Goal: Task Accomplishment & Management: Use online tool/utility

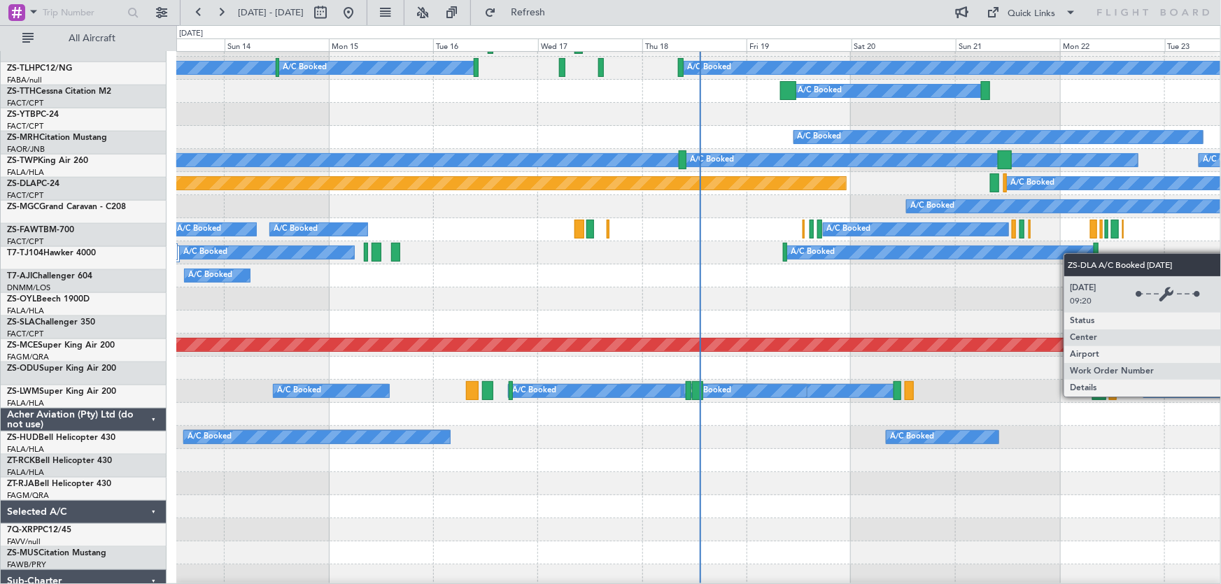
scroll to position [572, 0]
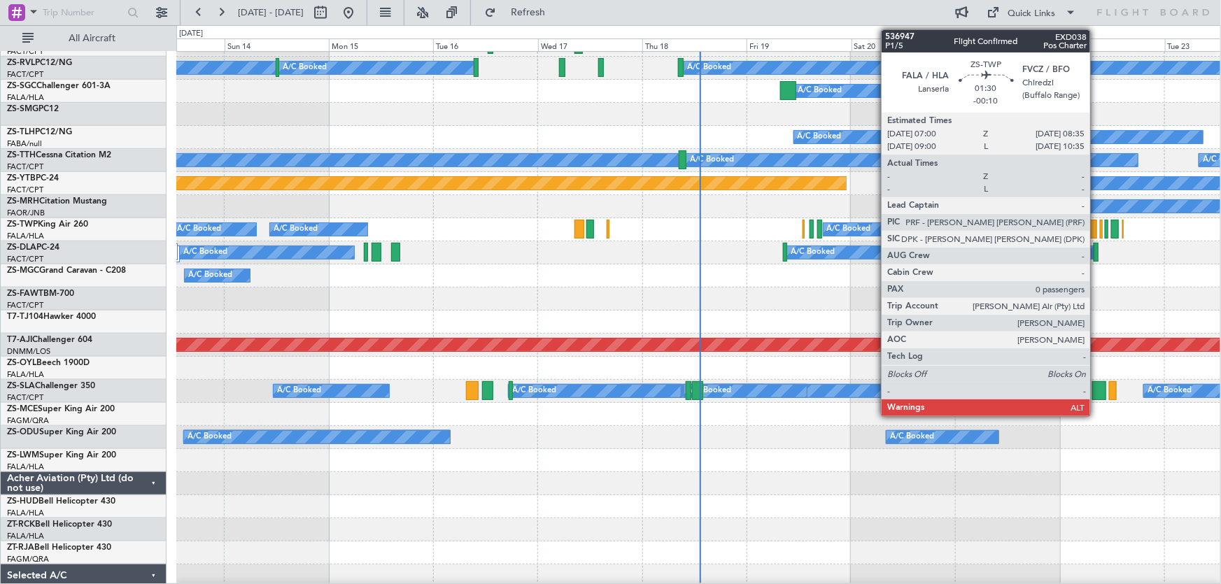
click at [1096, 228] on div at bounding box center [1093, 229] width 7 height 19
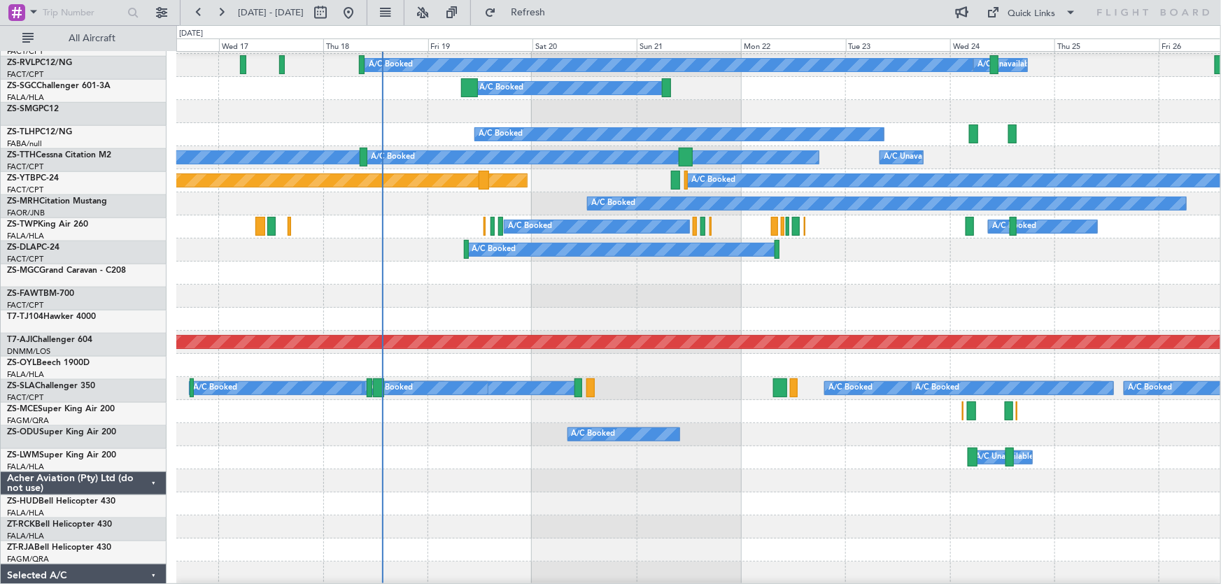
click at [712, 372] on div at bounding box center [698, 365] width 1044 height 23
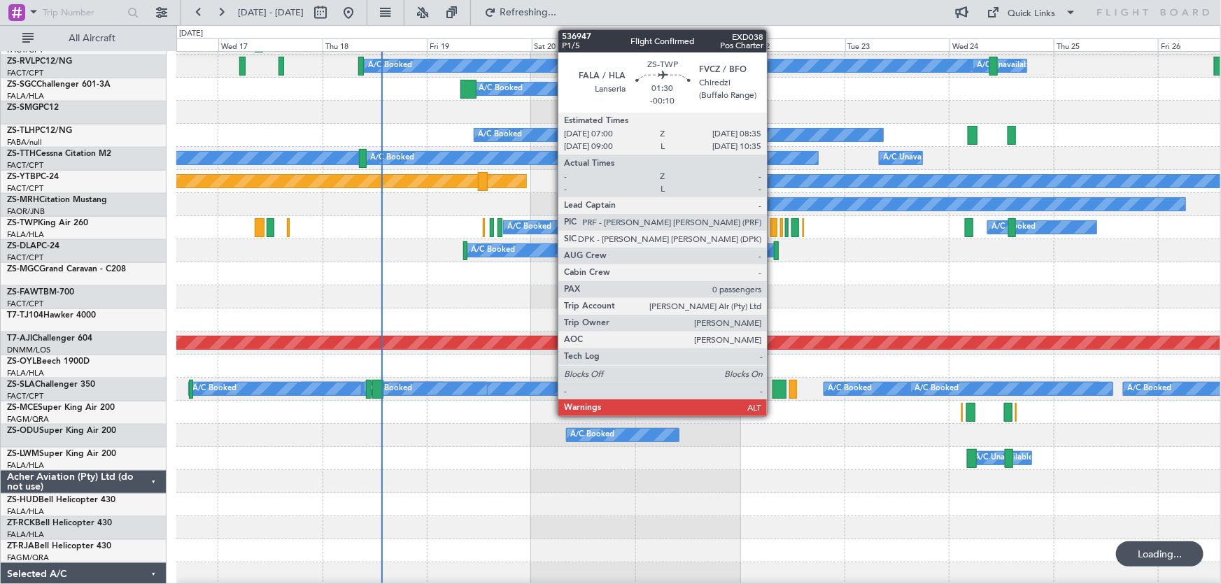
click at [773, 225] on div at bounding box center [773, 227] width 7 height 19
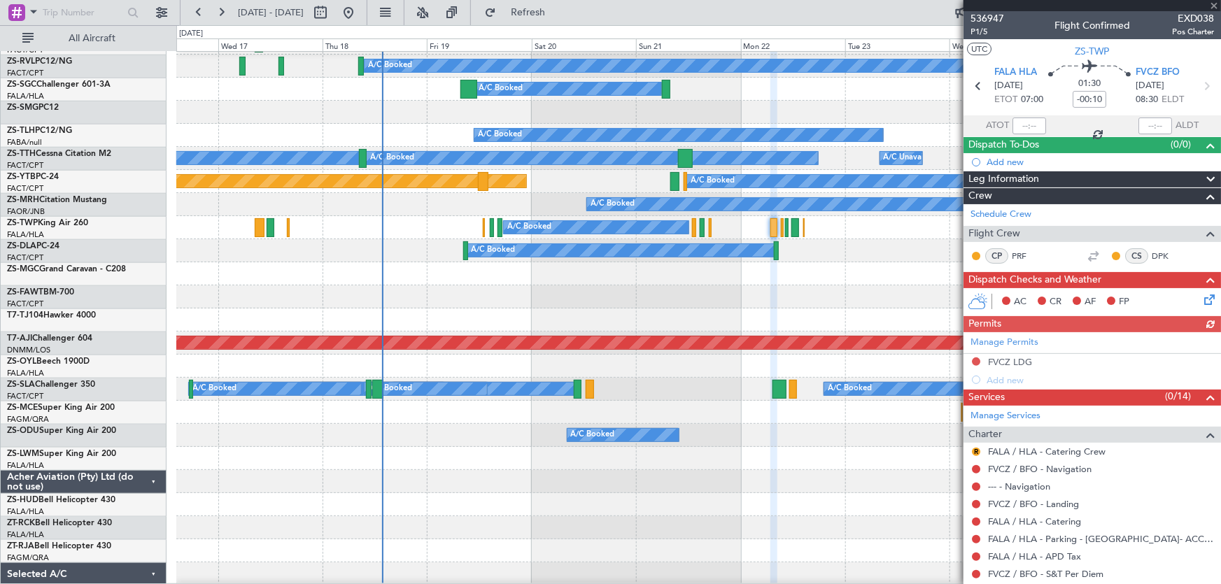
click at [1214, 6] on div at bounding box center [1091, 5] width 257 height 11
click at [1214, 6] on span at bounding box center [1214, 6] width 14 height 13
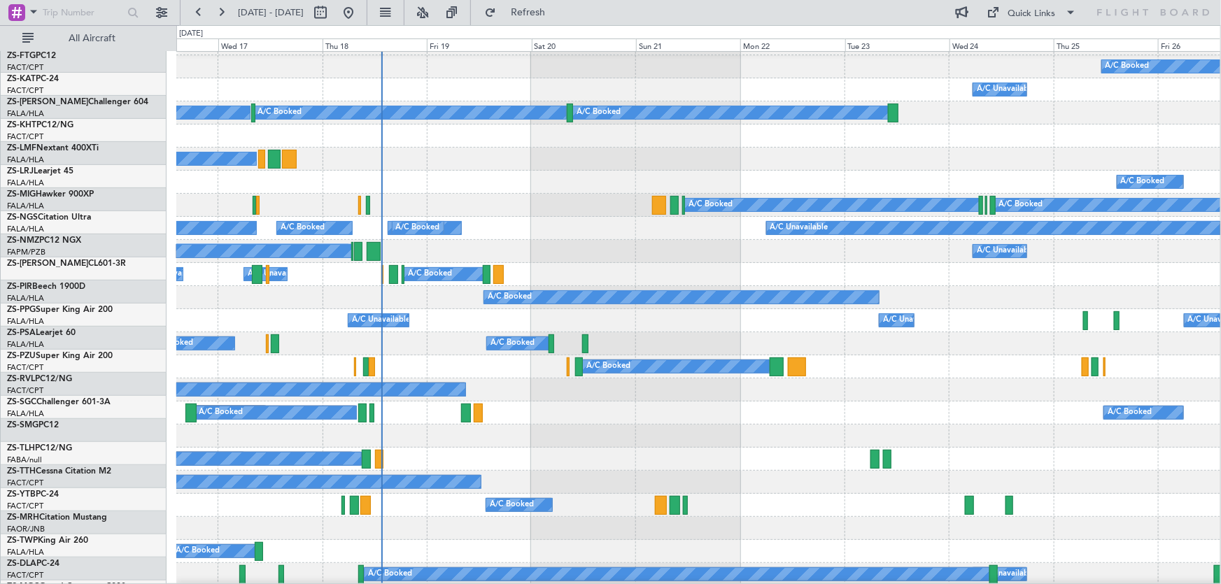
scroll to position [65, 0]
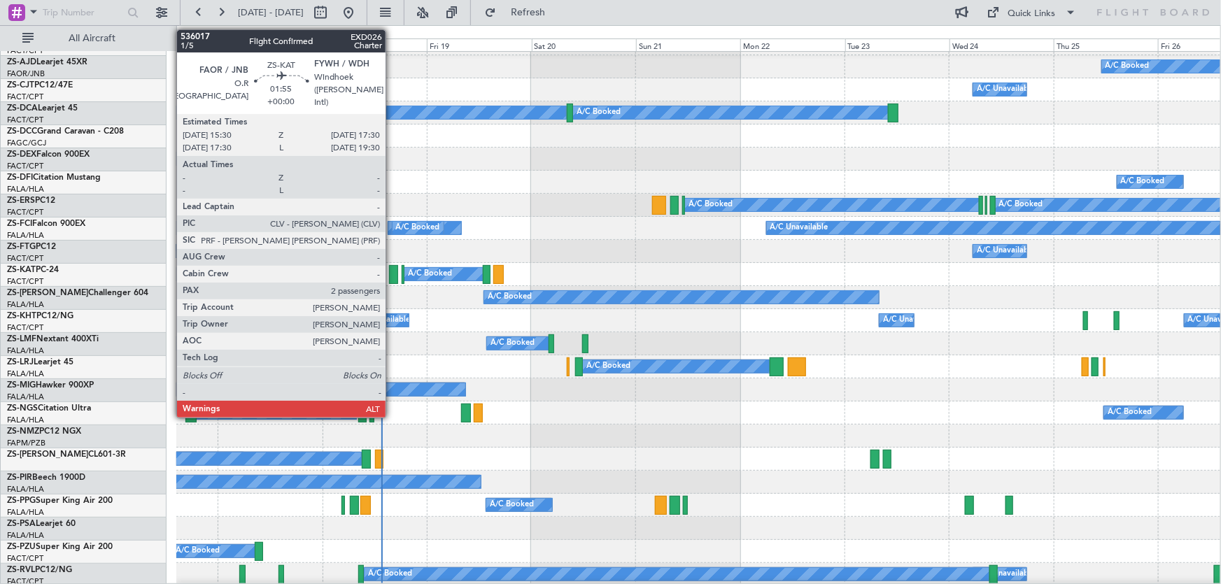
click at [392, 275] on div at bounding box center [393, 274] width 9 height 19
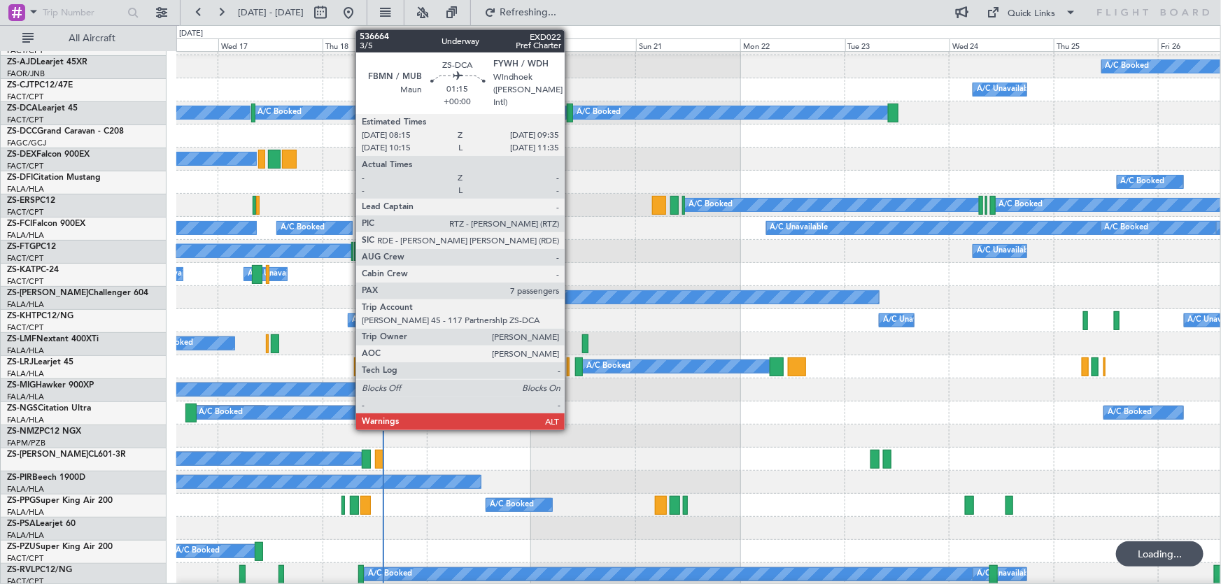
click at [571, 106] on div at bounding box center [570, 113] width 6 height 19
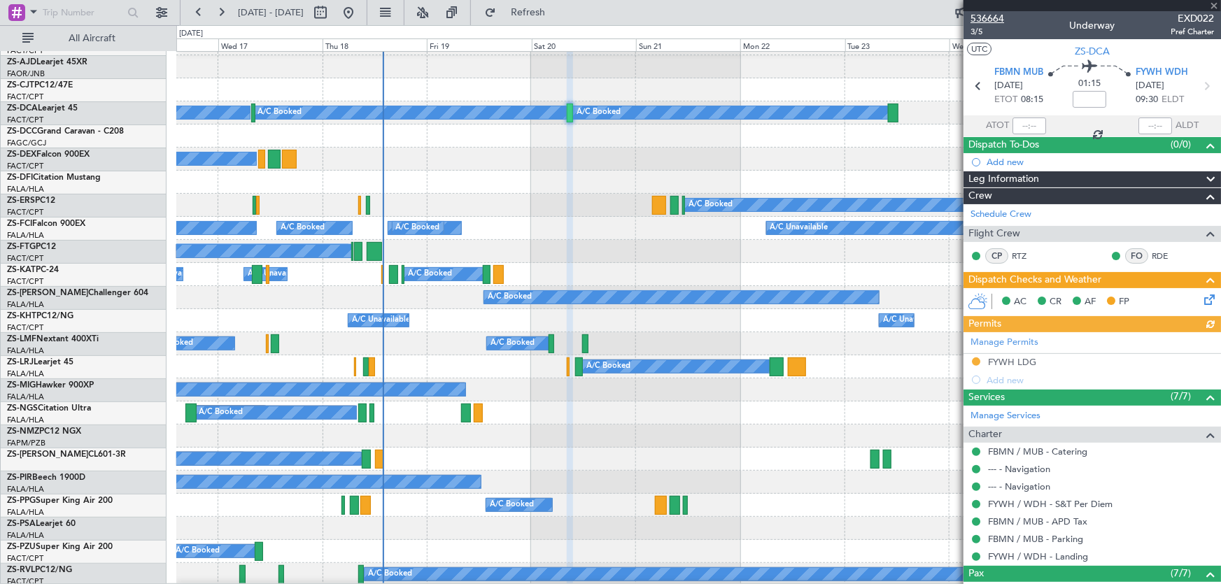
click at [995, 17] on span "536664" at bounding box center [987, 18] width 34 height 15
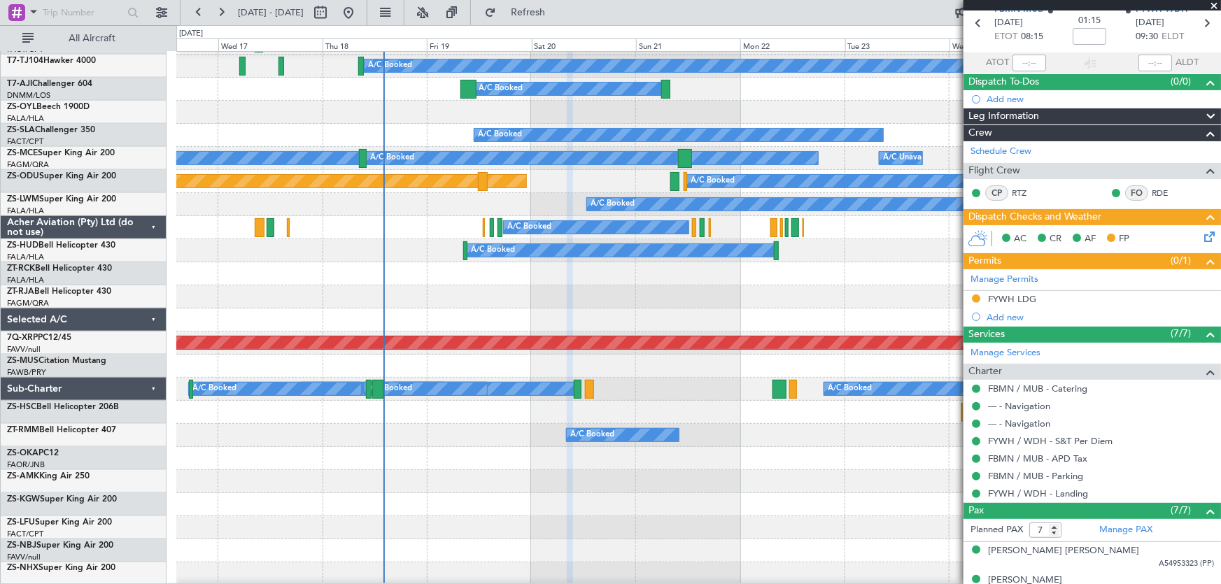
scroll to position [574, 0]
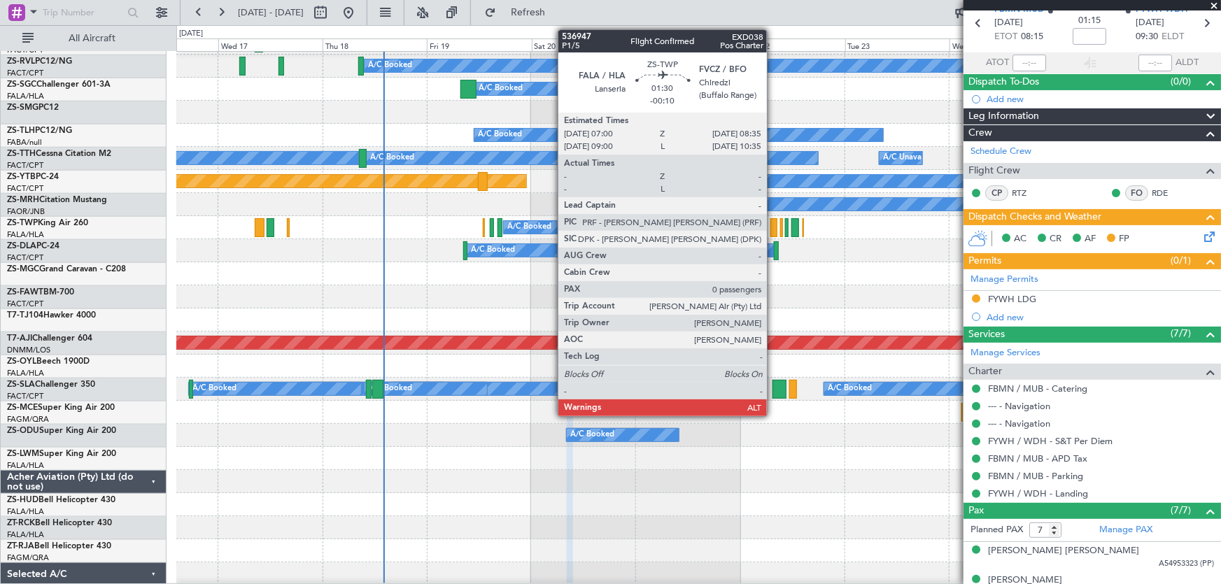
click at [773, 225] on div at bounding box center [773, 227] width 7 height 19
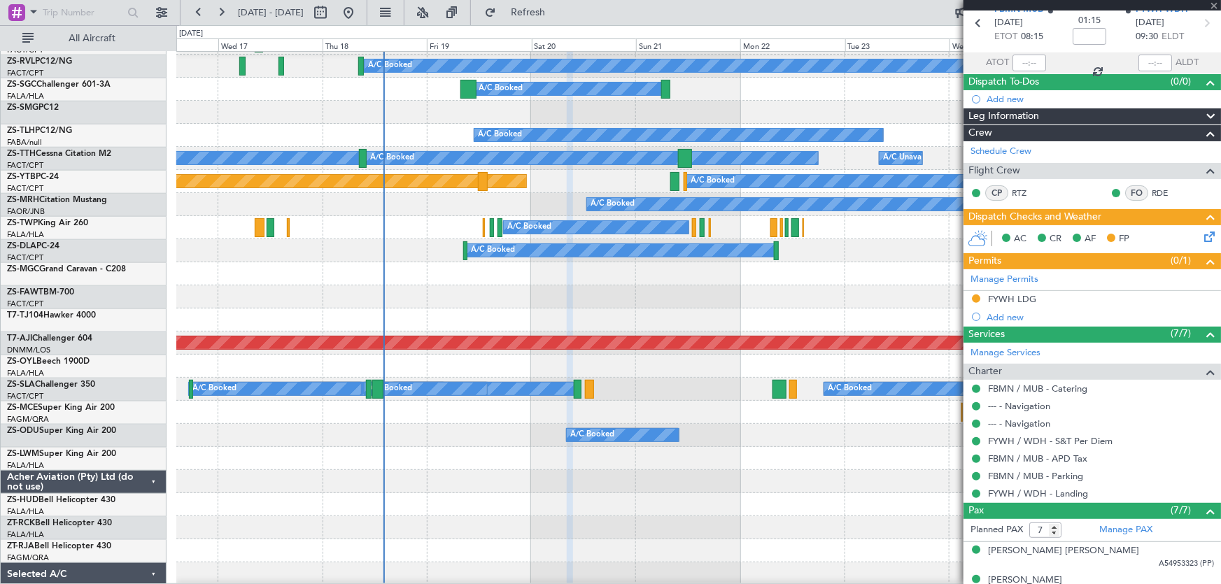
type input "-00:10"
type input "0"
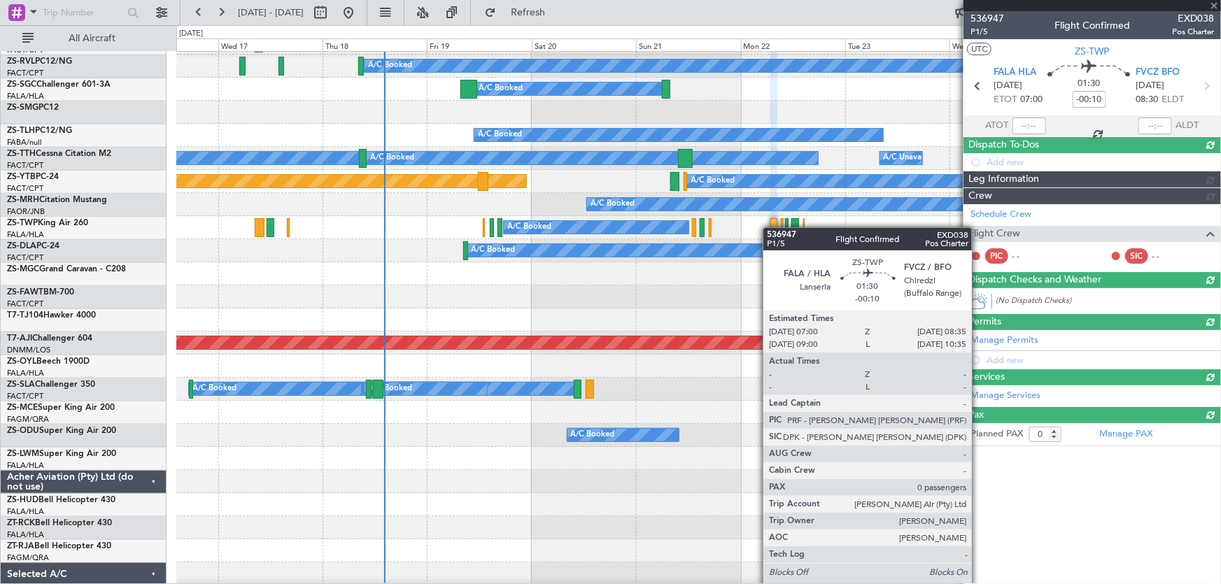
scroll to position [0, 0]
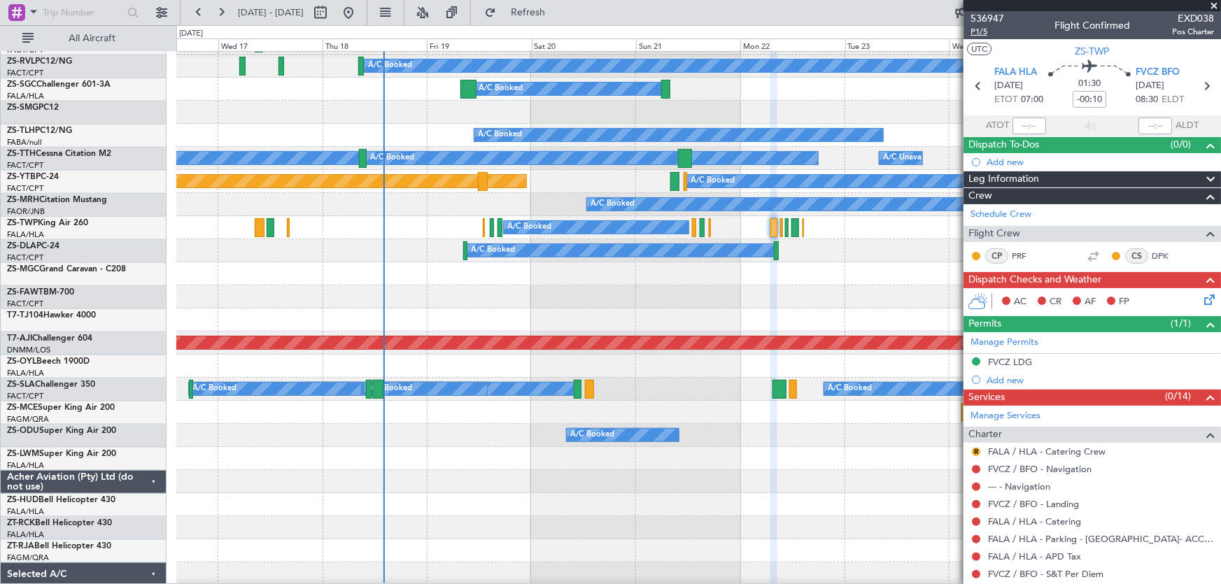
click at [989, 27] on span "P1/5" at bounding box center [987, 32] width 34 height 12
click at [996, 16] on span "536947" at bounding box center [987, 18] width 34 height 15
click at [1212, 1] on span at bounding box center [1214, 6] width 14 height 13
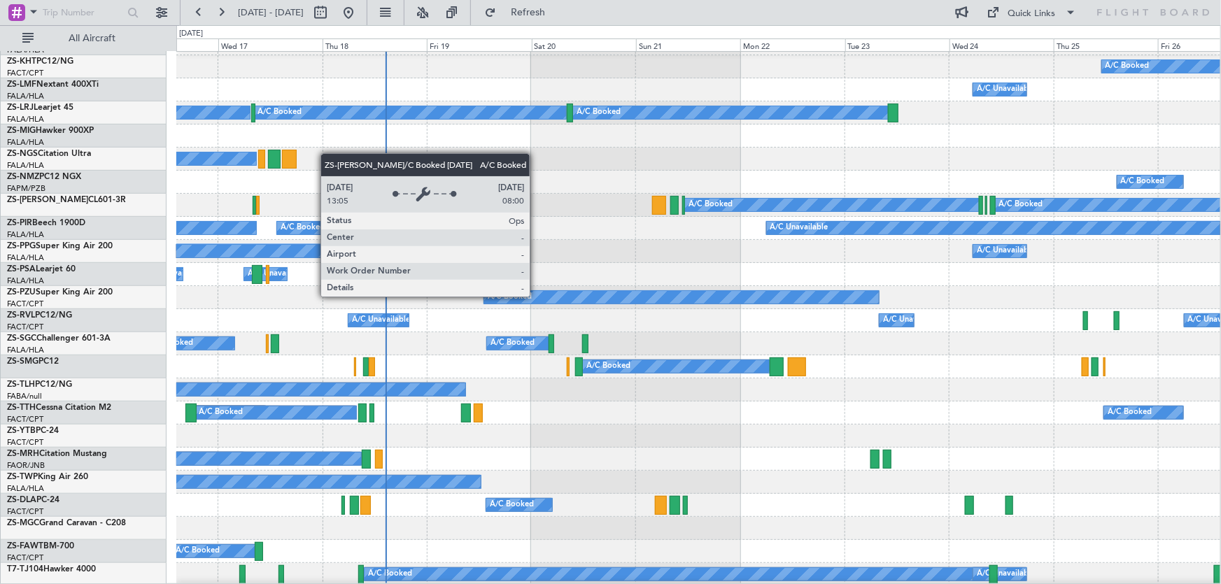
scroll to position [65, 0]
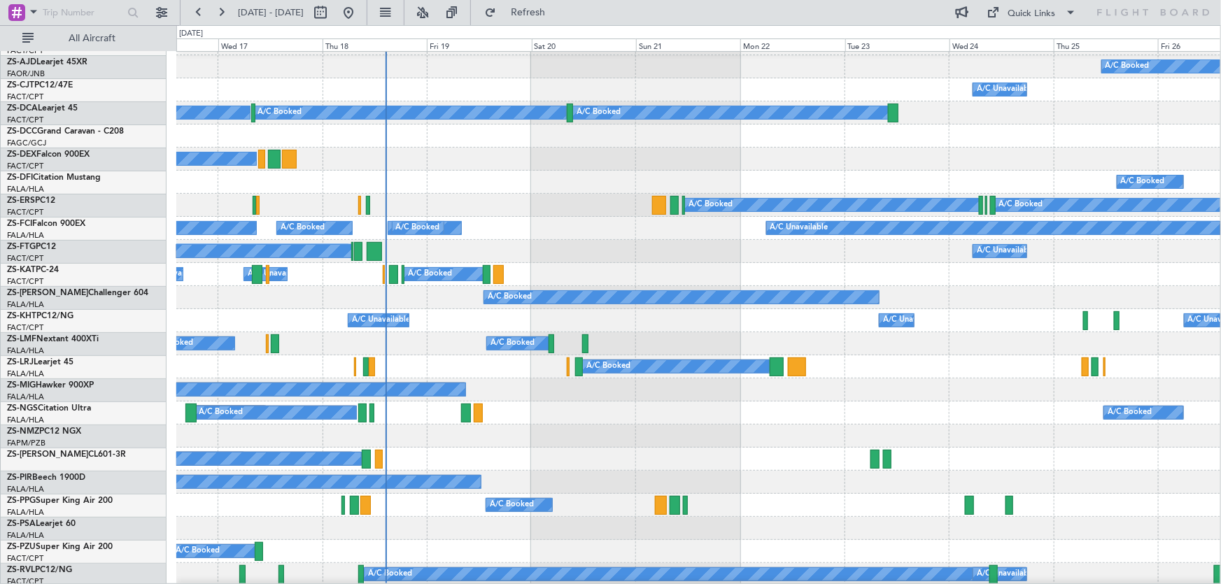
click at [579, 260] on div "A/C Booked A/C Booked A/C Booked A/C Booked A/C Booked A/C Booked A/C Booked A/…" at bounding box center [698, 251] width 1044 height 23
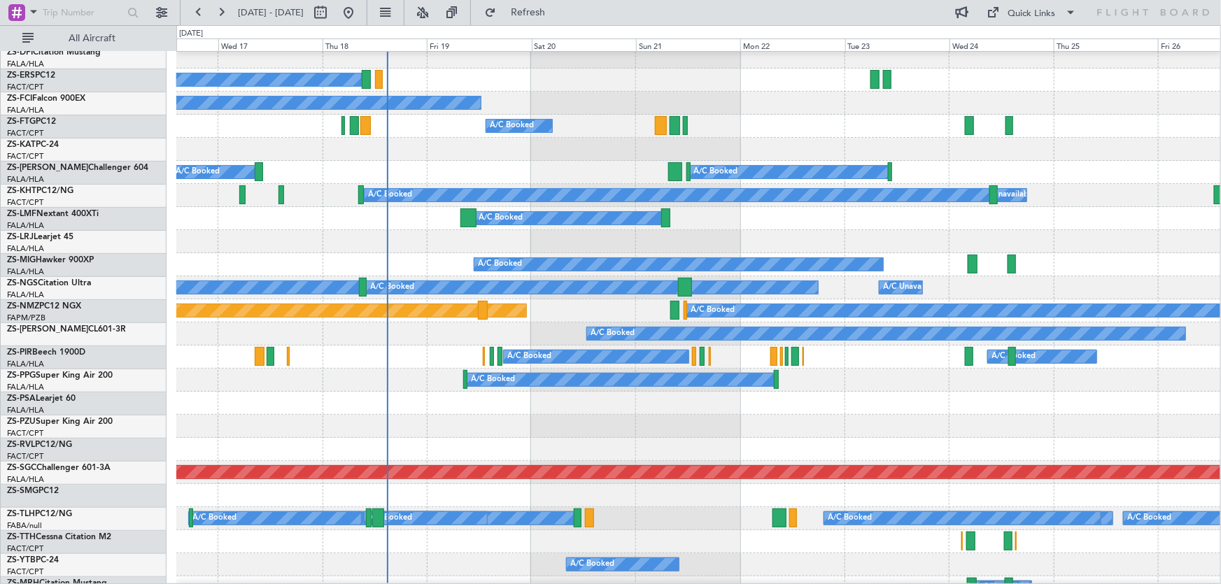
scroll to position [445, 0]
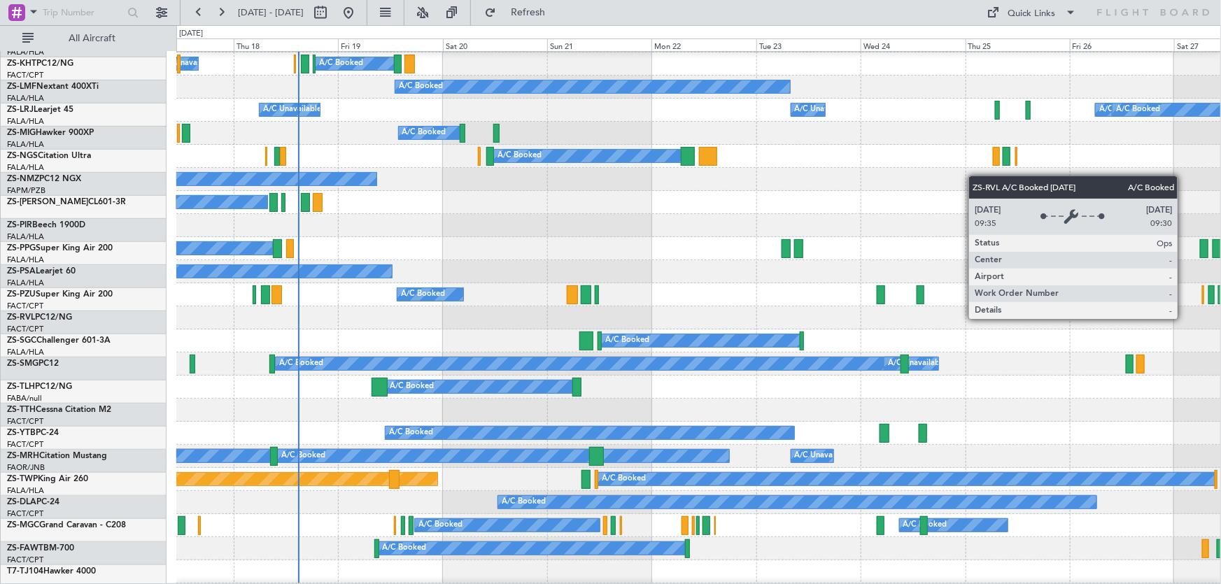
scroll to position [276, 0]
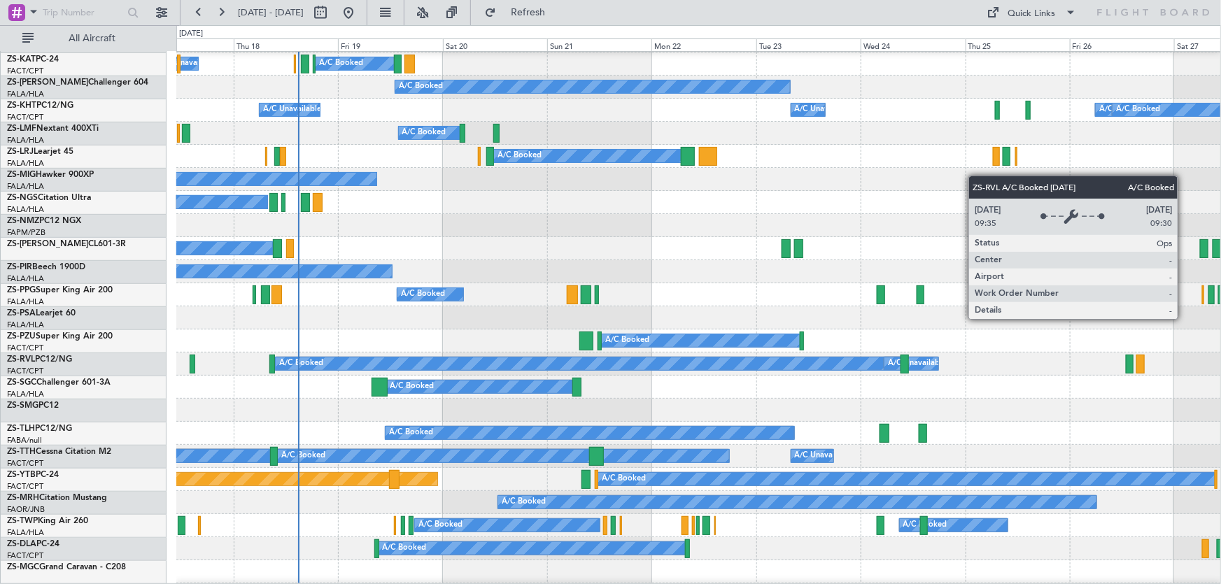
click at [784, 360] on div "A/C Booked" at bounding box center [589, 364] width 626 height 13
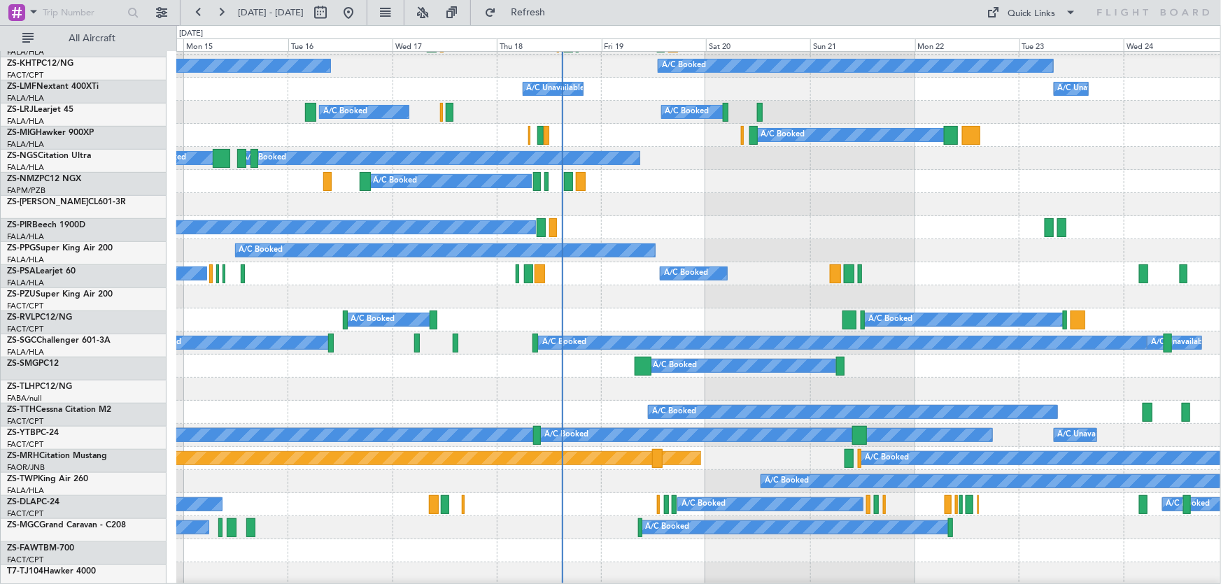
scroll to position [297, 0]
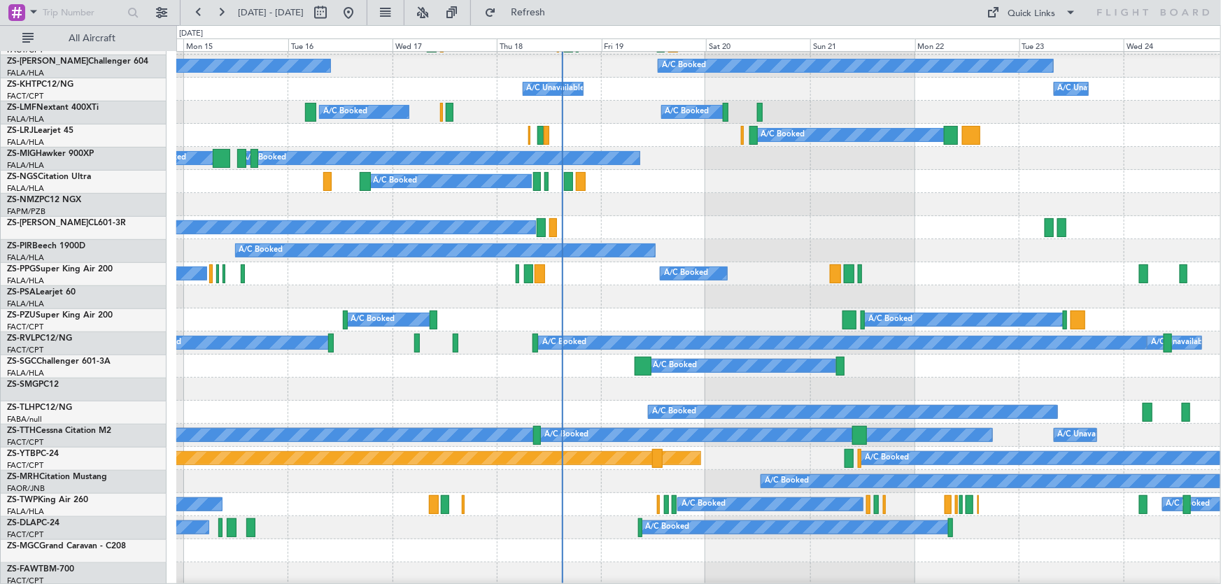
click at [902, 379] on div at bounding box center [698, 389] width 1044 height 23
